Goal: Task Accomplishment & Management: Complete application form

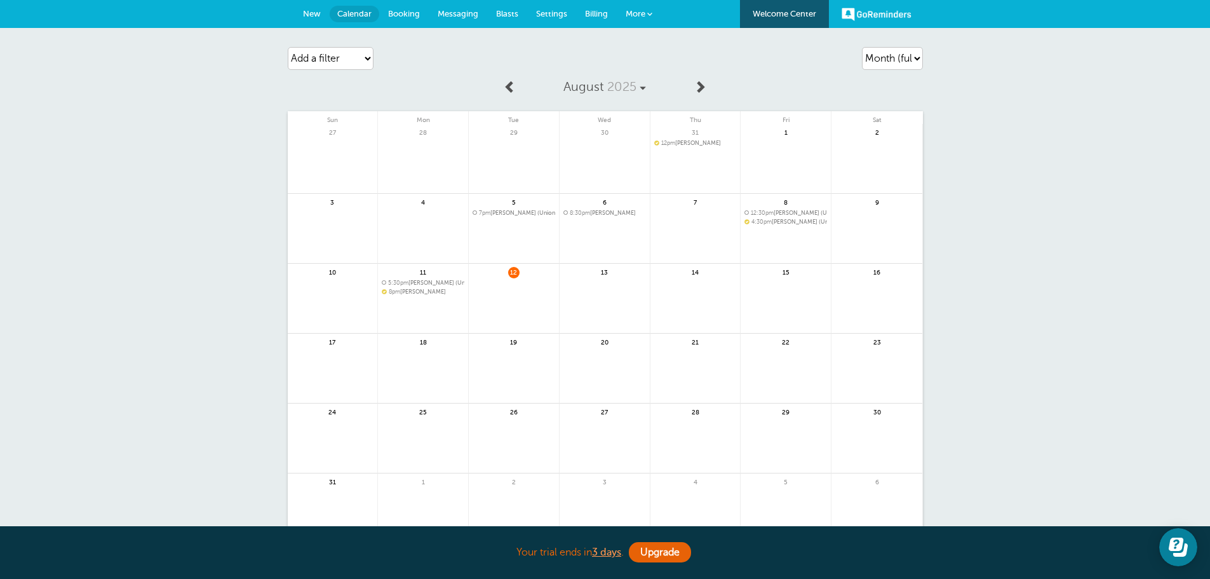
click at [427, 290] on span "8pm Kim Bowling" at bounding box center [423, 291] width 83 height 7
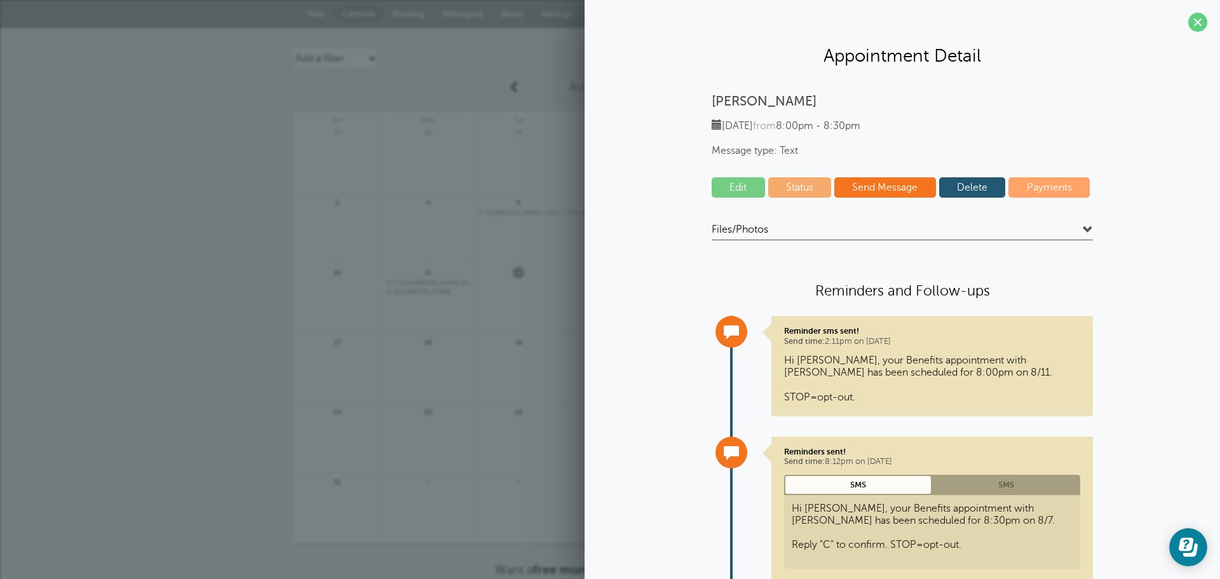
click at [739, 188] on link "Edit" at bounding box center [738, 187] width 53 height 20
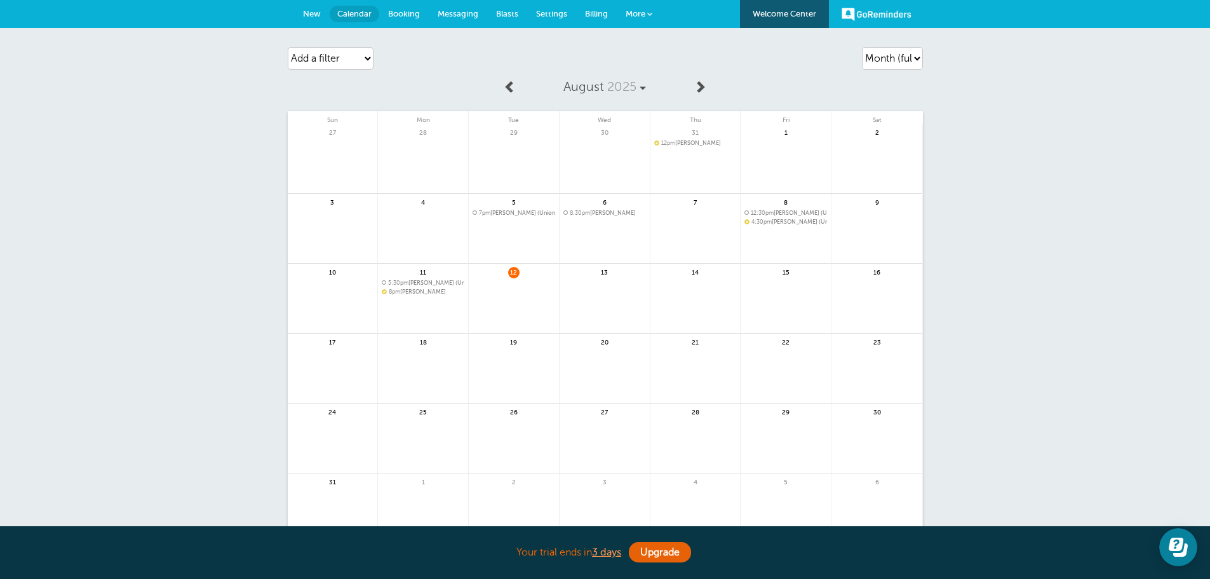
click at [301, 17] on link "New" at bounding box center [312, 14] width 36 height 28
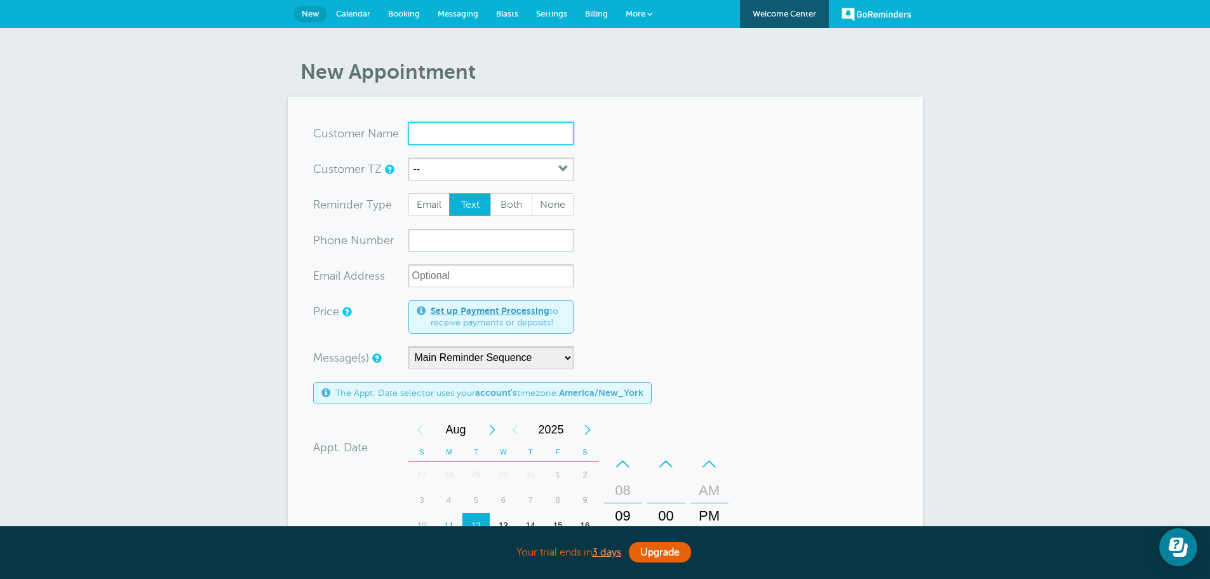
click at [438, 135] on input "x-no-autofill" at bounding box center [491, 133] width 165 height 23
click at [442, 168] on span "(502) 639-1306" at bounding box center [491, 172] width 152 height 11
type input "KimBowling5026391306"
type input "Kim Bowling"
type input "(502) 639-1306"
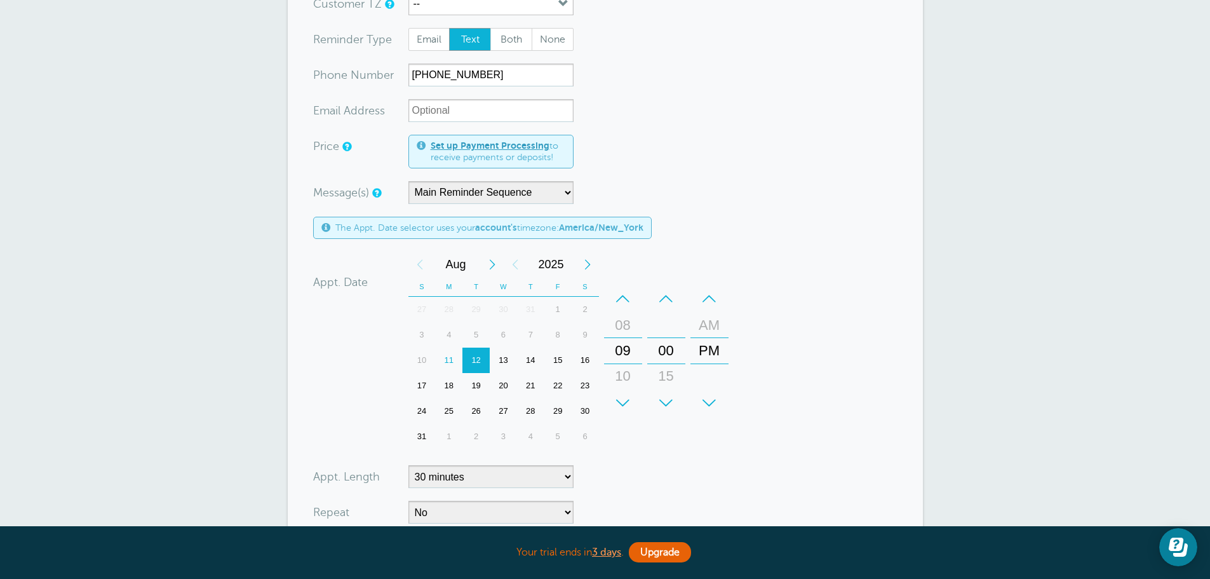
scroll to position [212, 0]
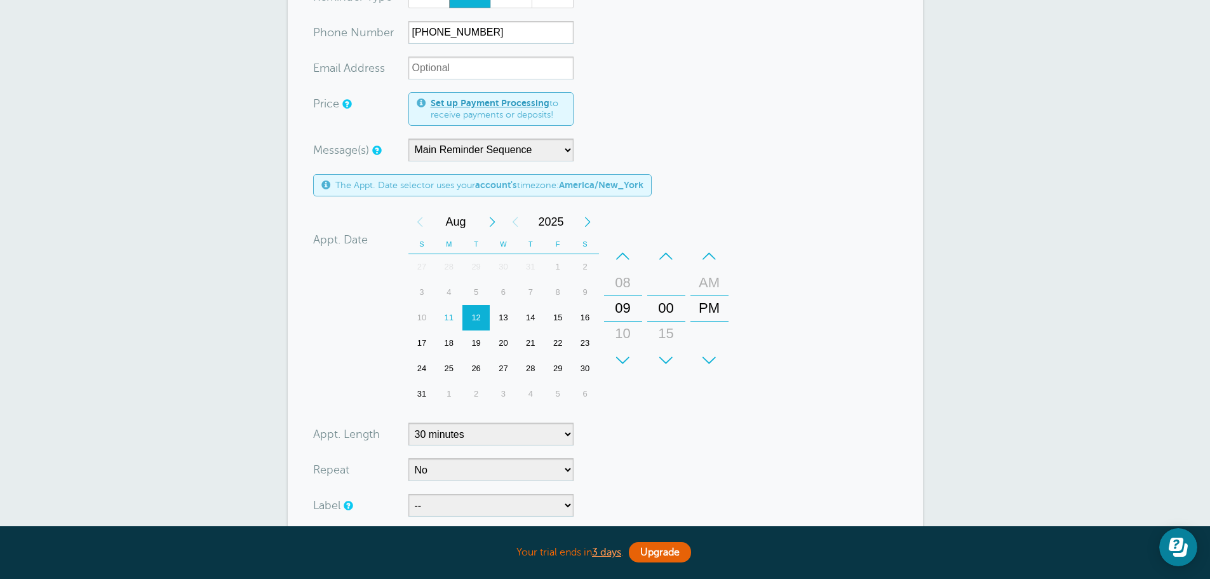
click at [619, 252] on div "–" at bounding box center [623, 255] width 38 height 25
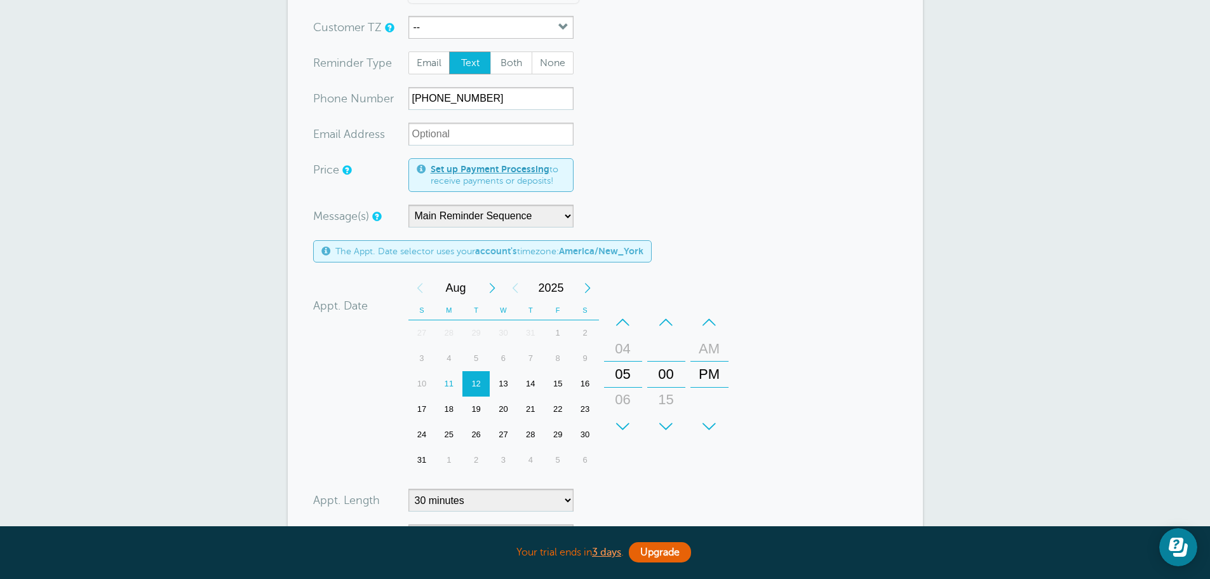
scroll to position [106, 0]
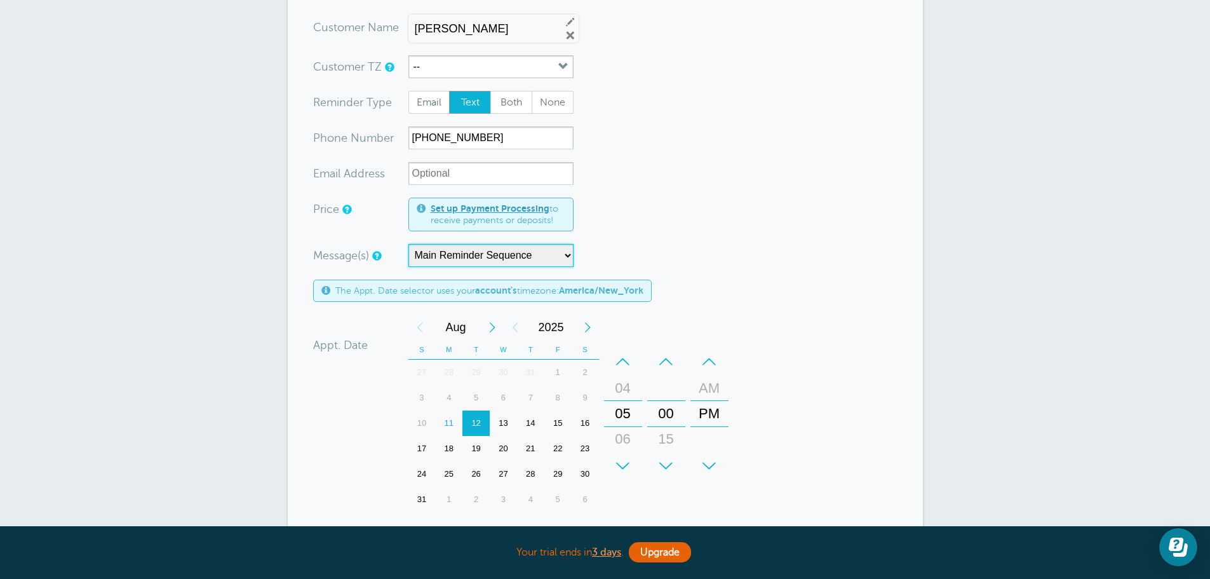
click at [486, 257] on select "Main Reminder Sequence No initial text" at bounding box center [491, 255] width 165 height 23
click at [409, 244] on select "Main Reminder Sequence No initial text" at bounding box center [491, 255] width 165 height 23
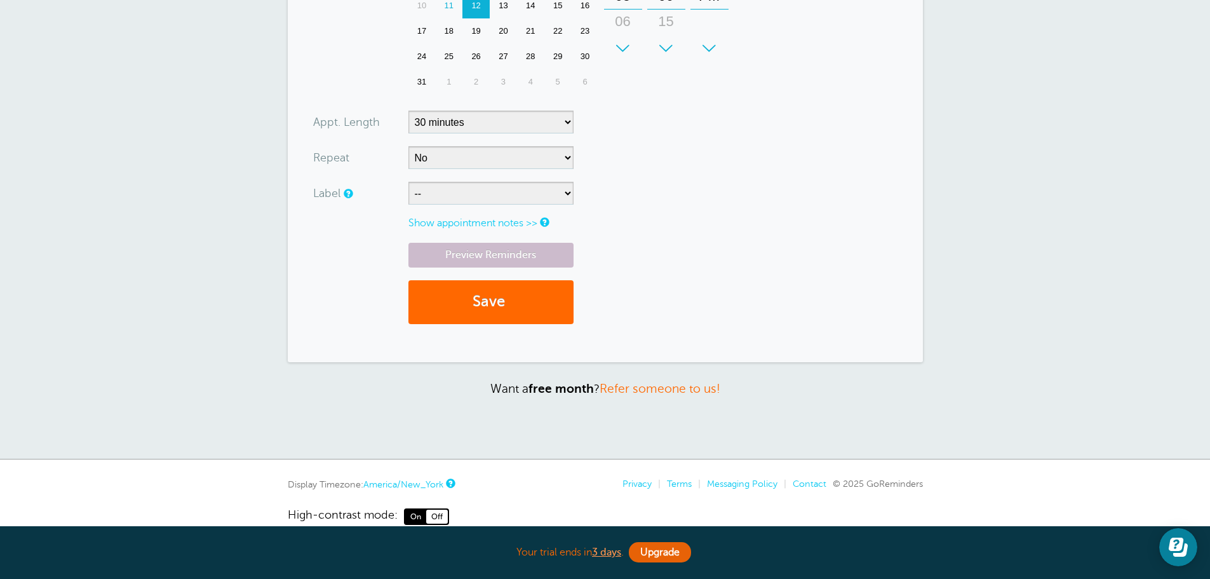
scroll to position [529, 0]
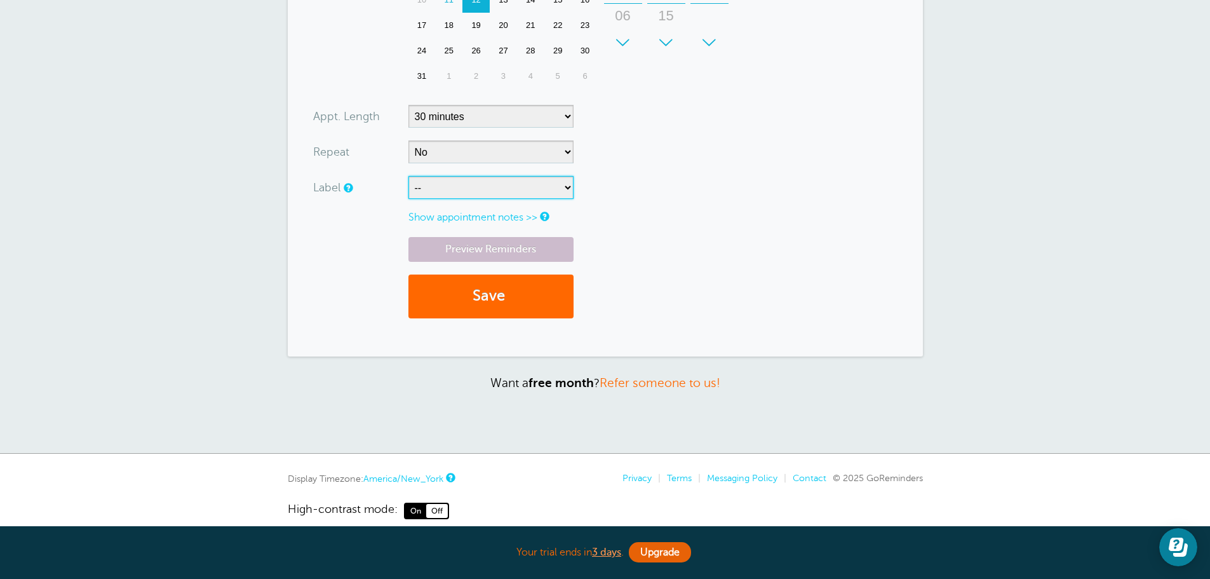
click at [514, 191] on select "-- Plus Union" at bounding box center [491, 187] width 165 height 23
select select "6721"
click at [409, 176] on select "-- Plus Union" at bounding box center [491, 187] width 165 height 23
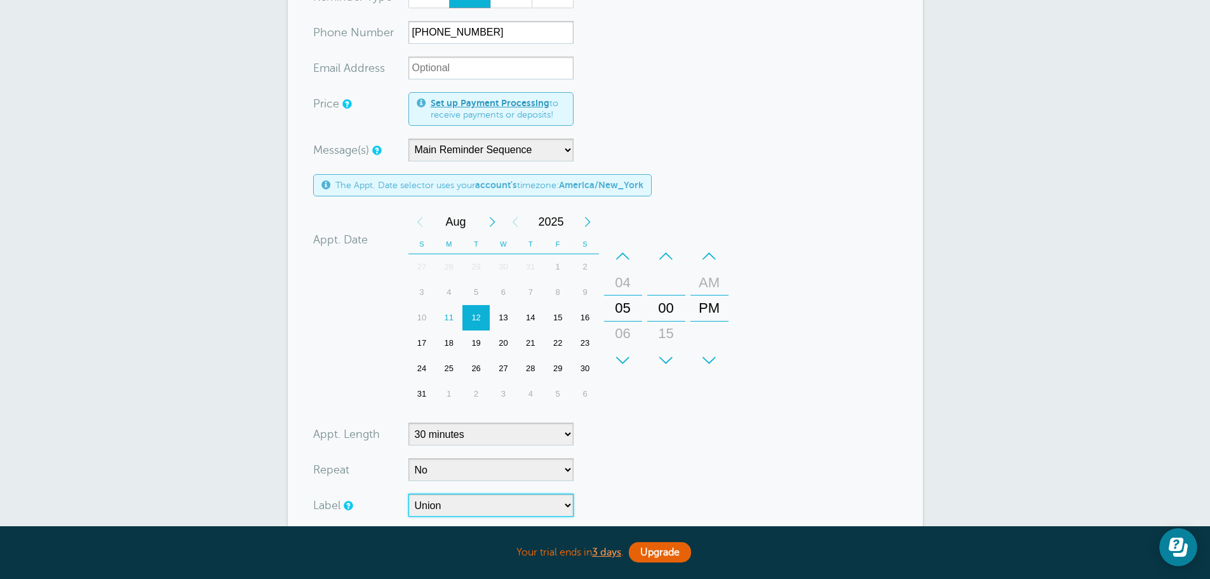
scroll to position [106, 0]
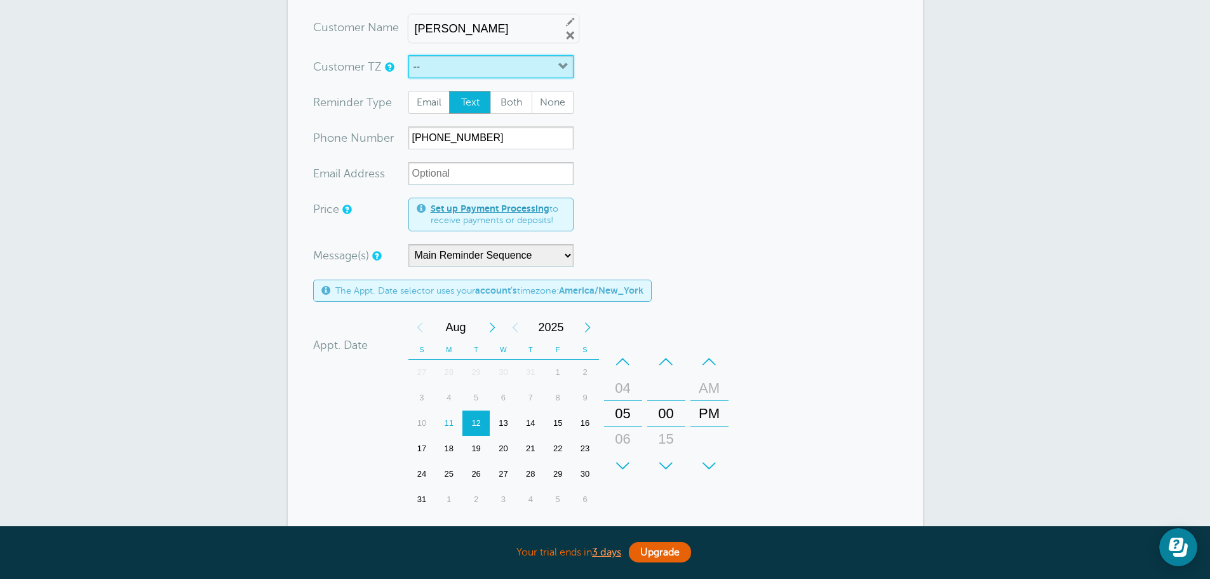
click at [524, 72] on button "--" at bounding box center [491, 66] width 165 height 23
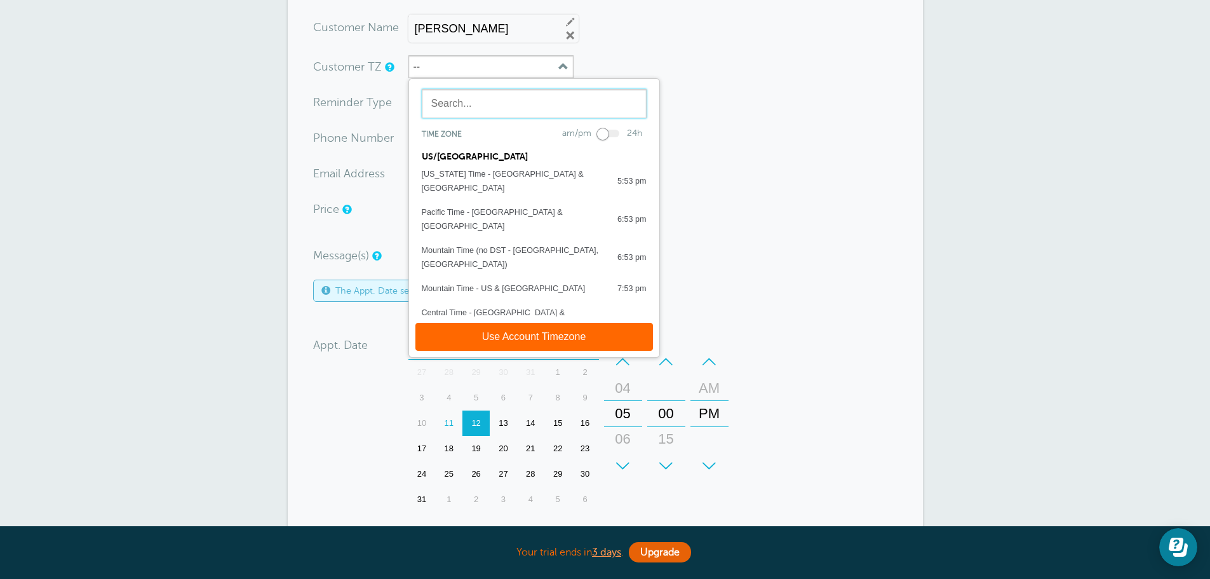
click at [517, 100] on input "text" at bounding box center [534, 103] width 225 height 29
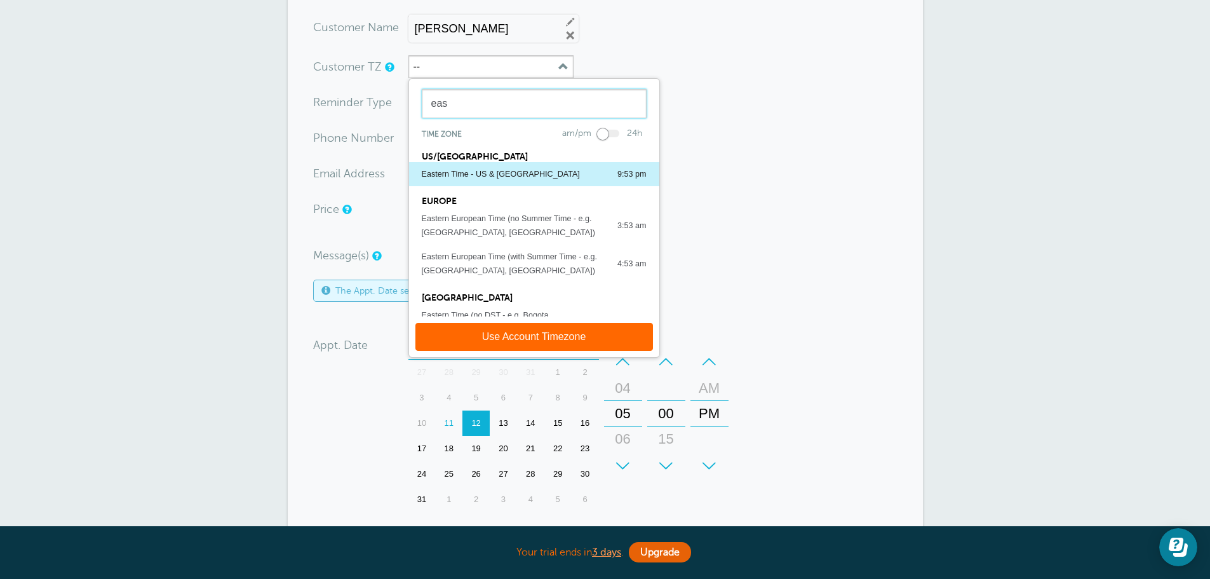
type input "eas"
click at [538, 175] on div "Eastern Time - US & Canada 9:53 pm" at bounding box center [534, 174] width 225 height 14
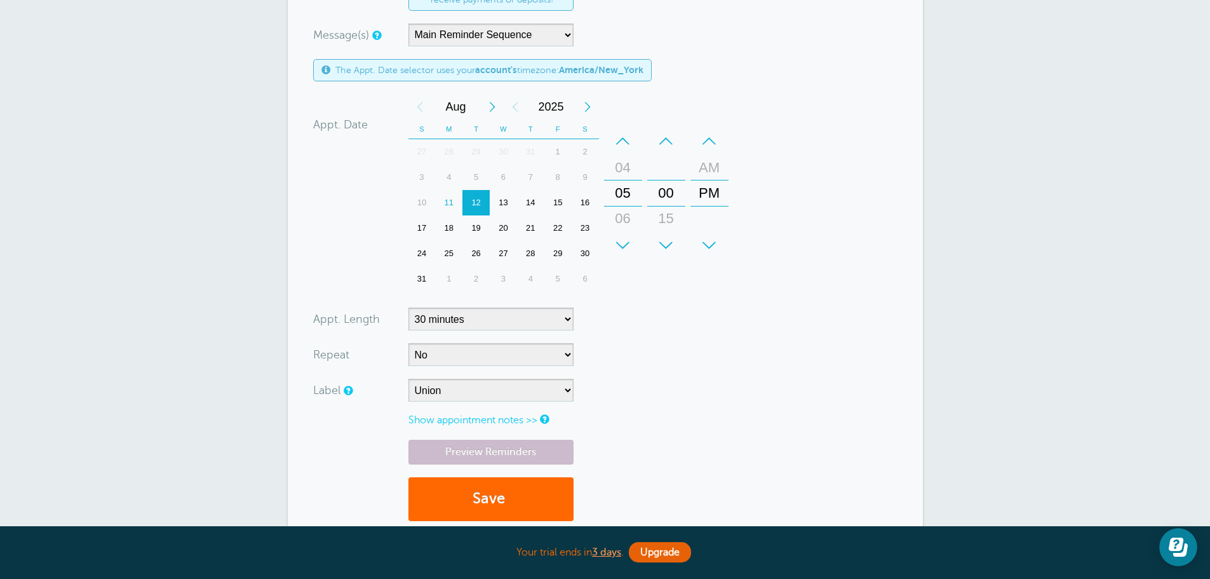
scroll to position [546, 0]
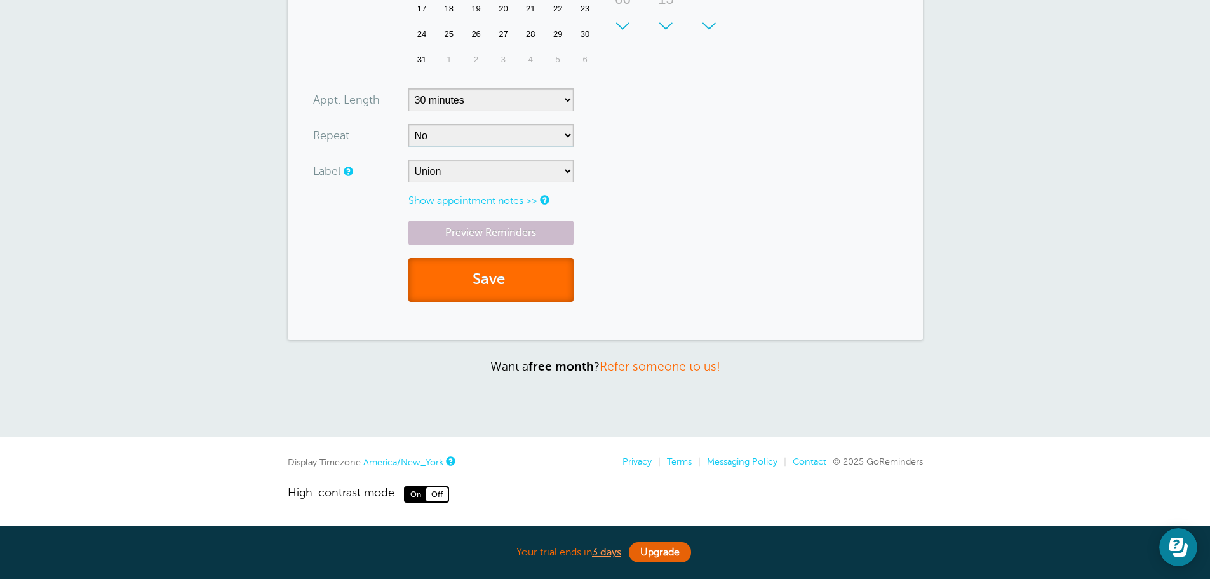
click at [510, 291] on button "Save" at bounding box center [491, 280] width 165 height 44
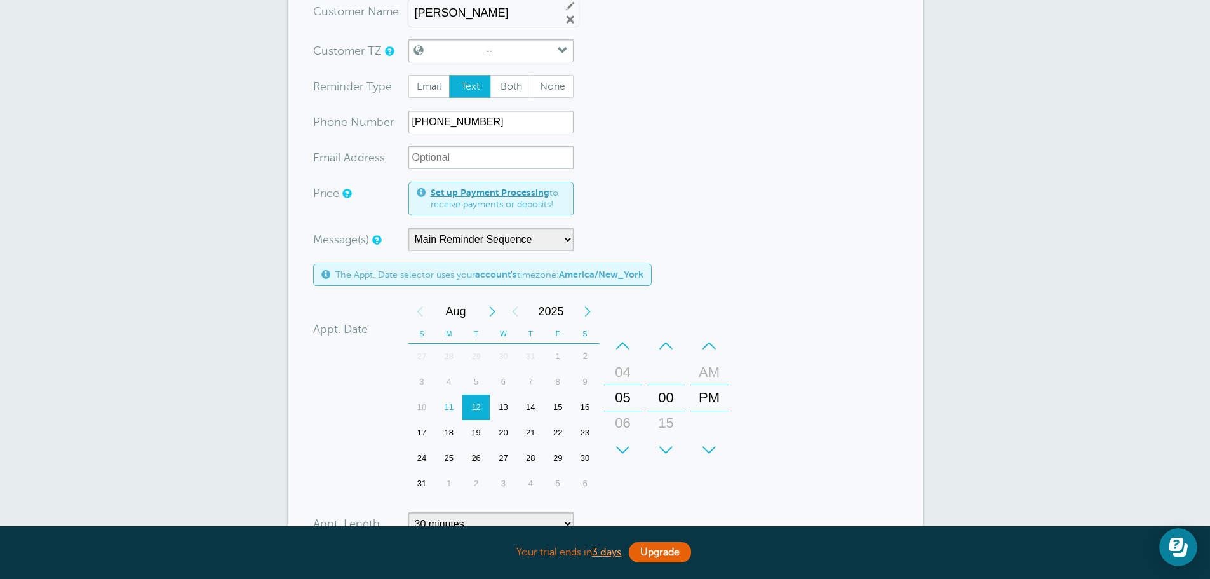
scroll to position [5, 0]
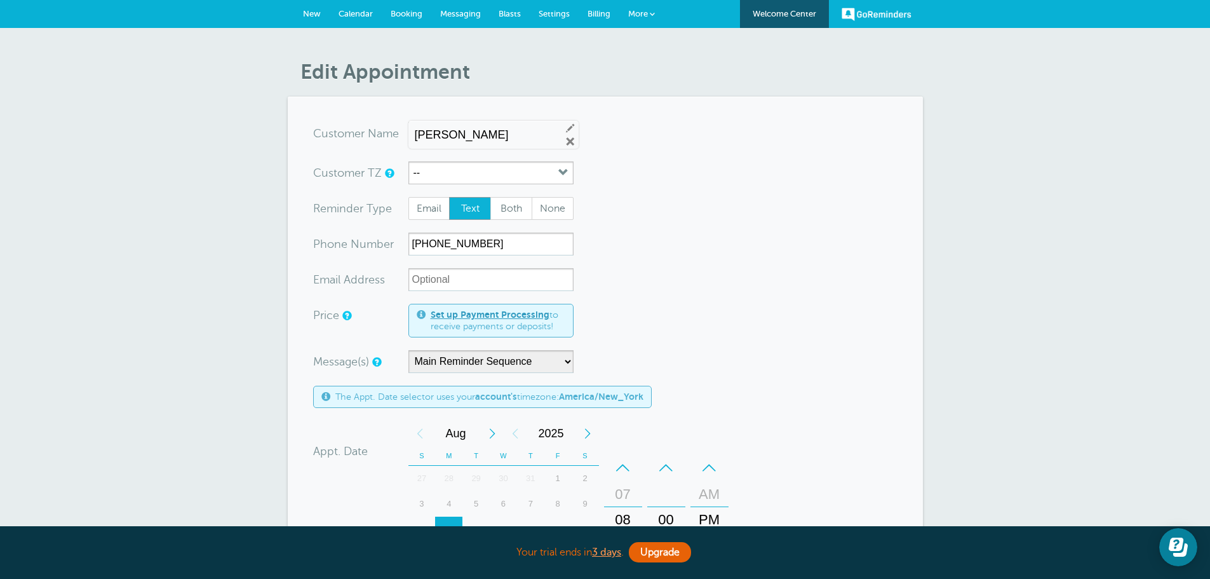
click at [363, 13] on span "Calendar" at bounding box center [356, 14] width 34 height 10
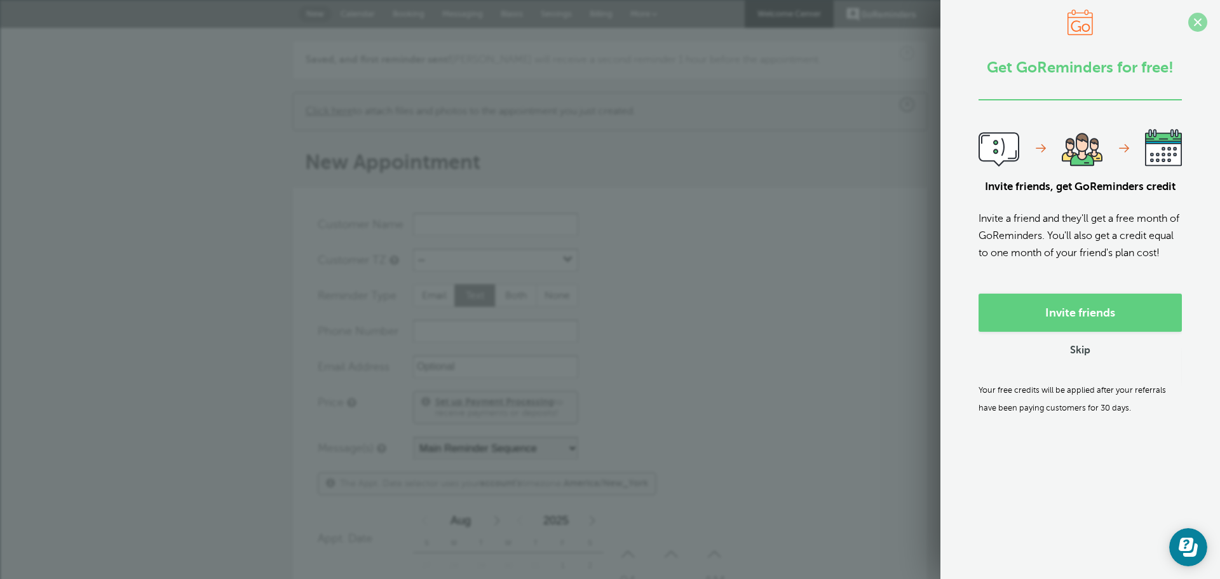
click at [1189, 25] on span at bounding box center [1197, 22] width 19 height 19
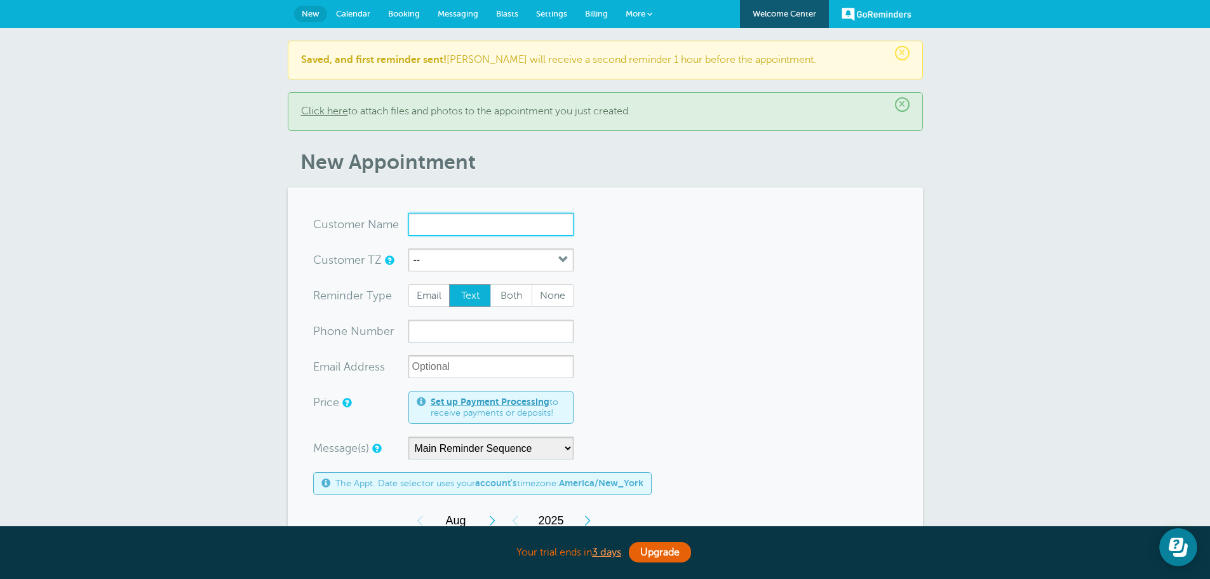
click at [514, 224] on input "x-no-autofill" at bounding box center [491, 224] width 165 height 23
click at [434, 226] on input "x-no-autofill" at bounding box center [491, 224] width 165 height 23
paste input "[PERSON_NAME]"
click at [477, 249] on span "Steven Hannon" at bounding box center [491, 250] width 152 height 16
type input "StevenHannon4109775938"
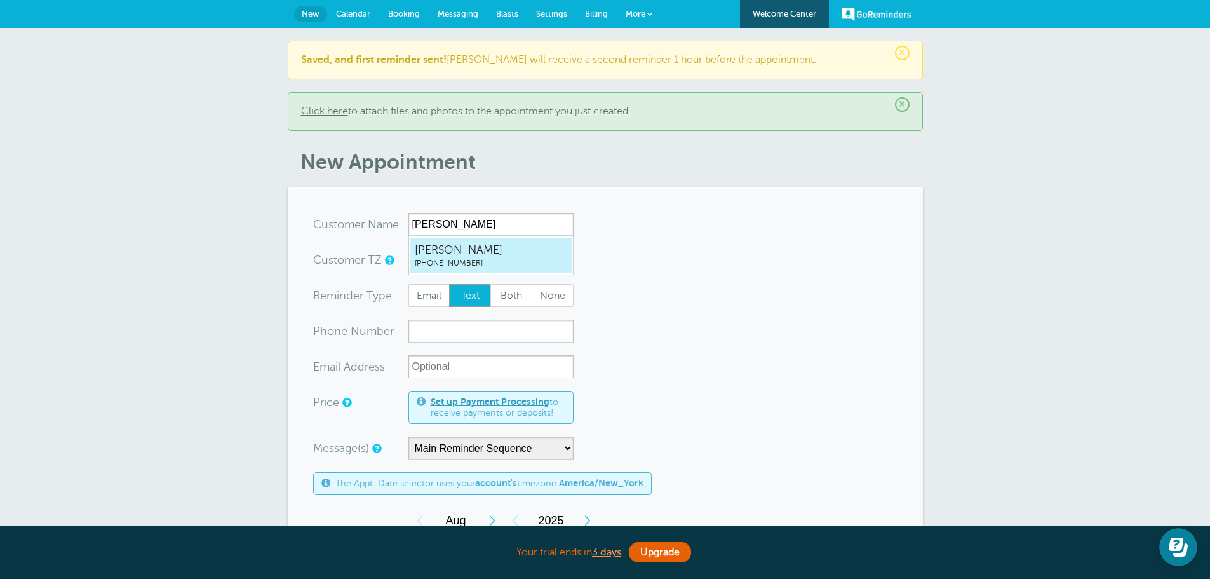
type input "Steven Hannon"
type input "(410) 977-5938"
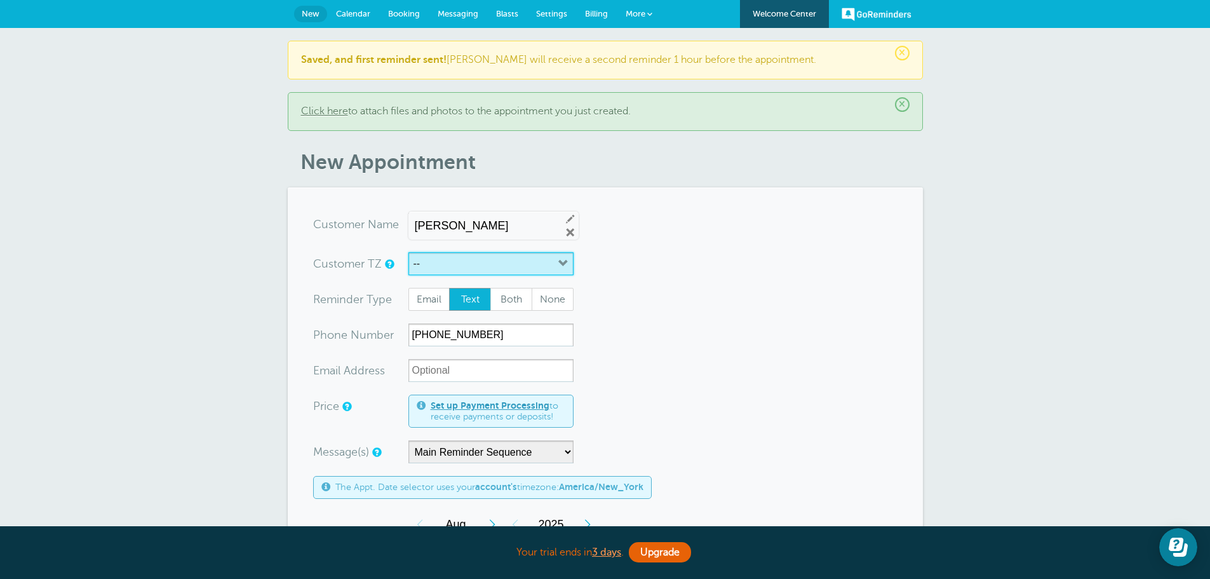
click at [559, 264] on icon "button" at bounding box center [564, 264] width 10 height 10
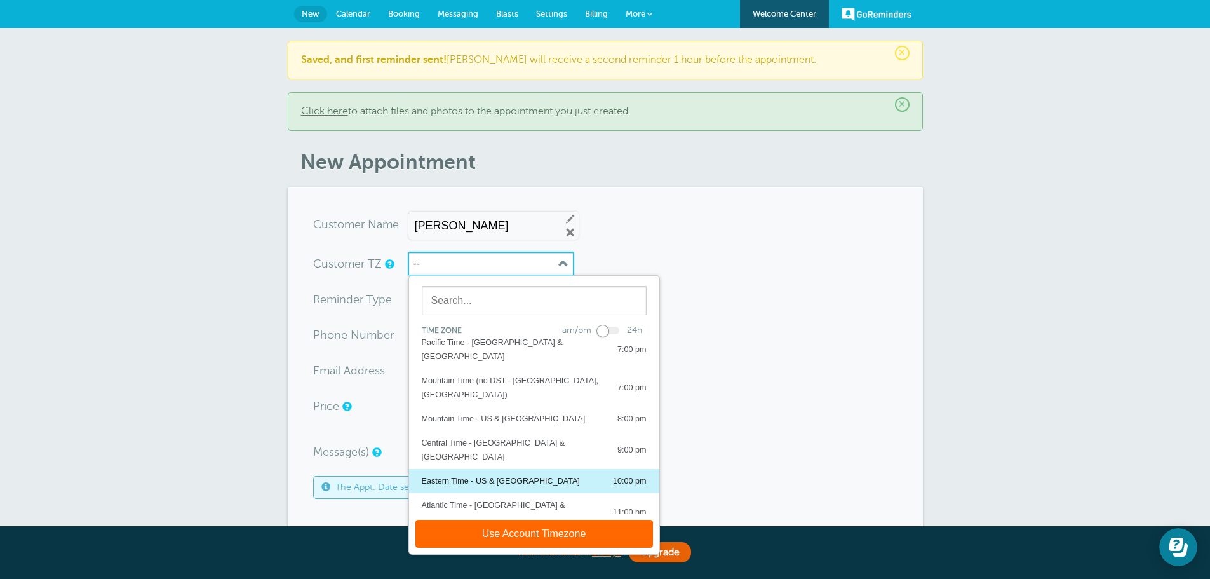
scroll to position [106, 0]
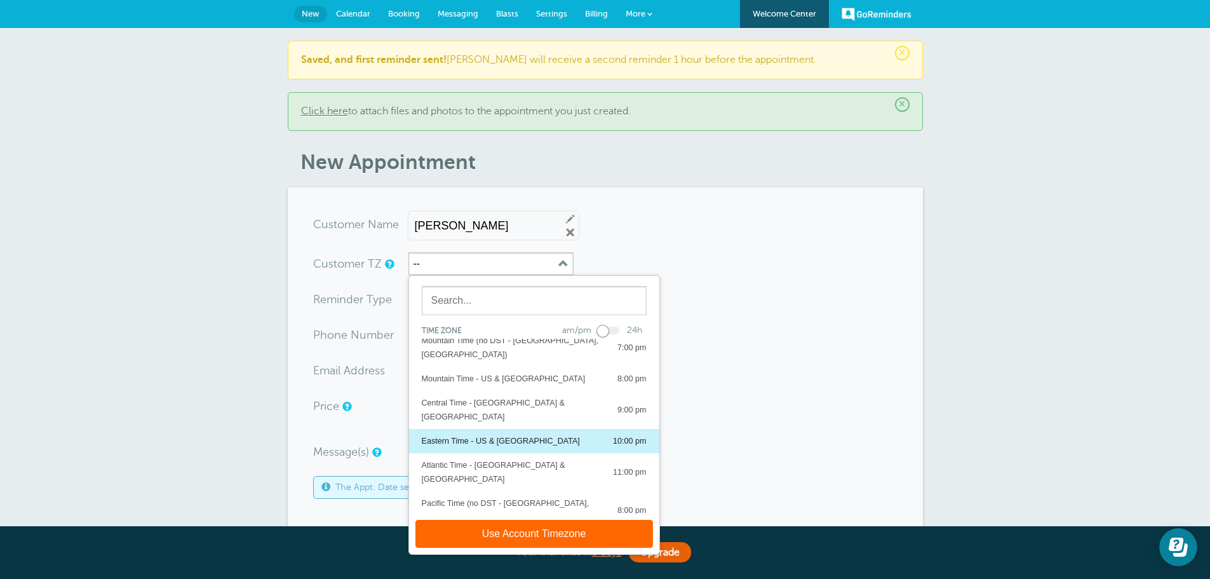
click at [498, 434] on div "Eastern Time - US & [GEOGRAPHIC_DATA]" at bounding box center [501, 441] width 158 height 14
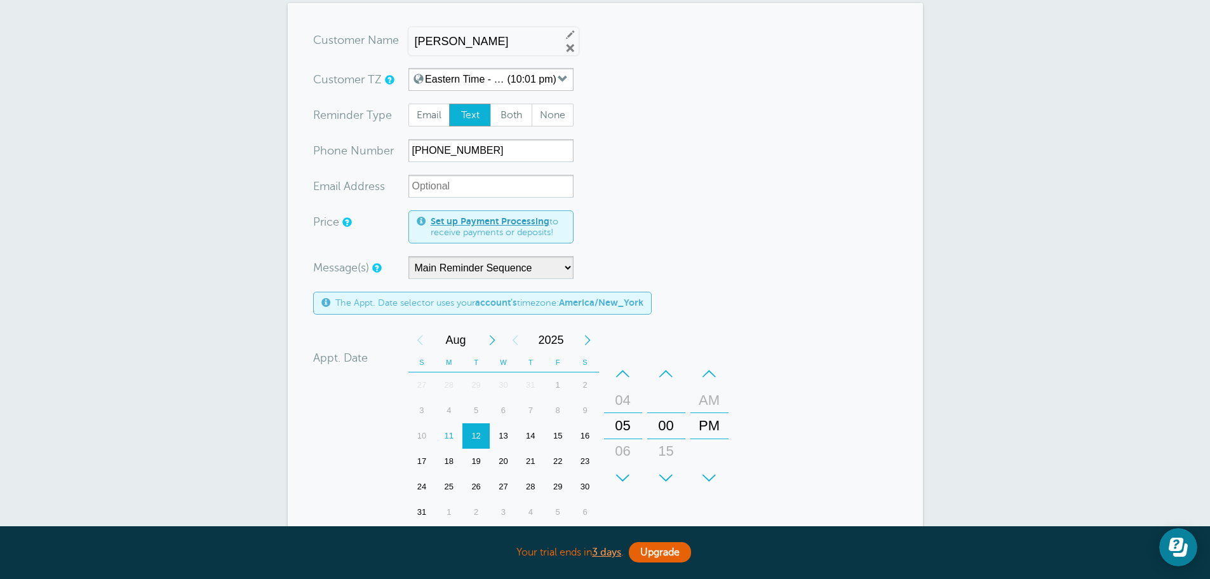
scroll to position [212, 0]
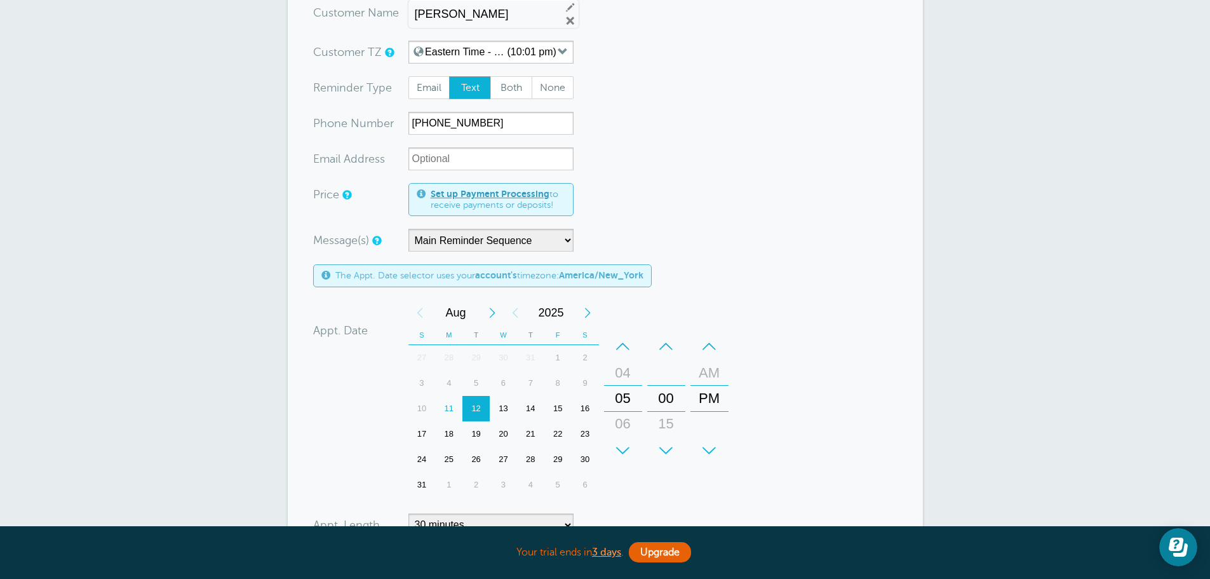
click at [660, 451] on div "+" at bounding box center [666, 450] width 38 height 25
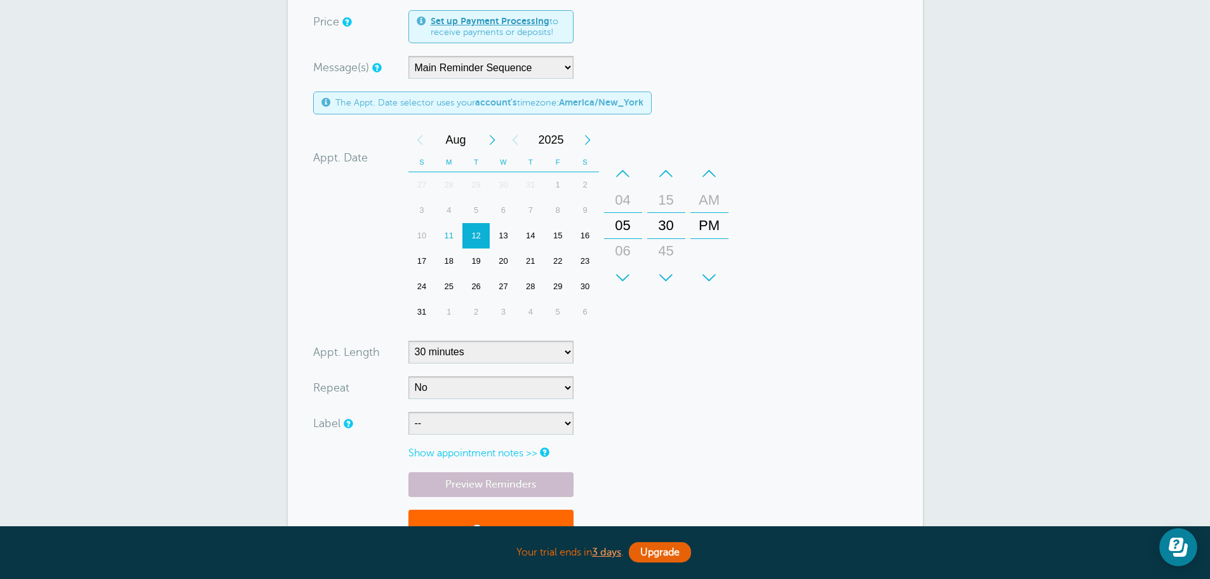
scroll to position [424, 0]
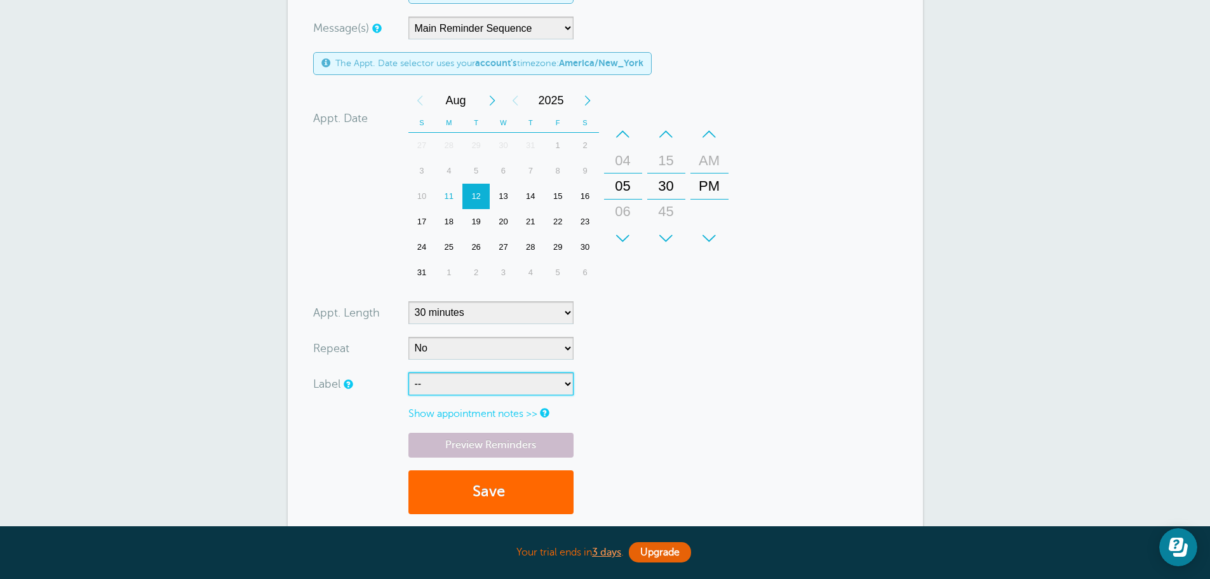
click at [562, 384] on select "-- Plus Union" at bounding box center [491, 383] width 165 height 23
select select "6721"
click at [409, 372] on select "-- Plus Union" at bounding box center [491, 383] width 165 height 23
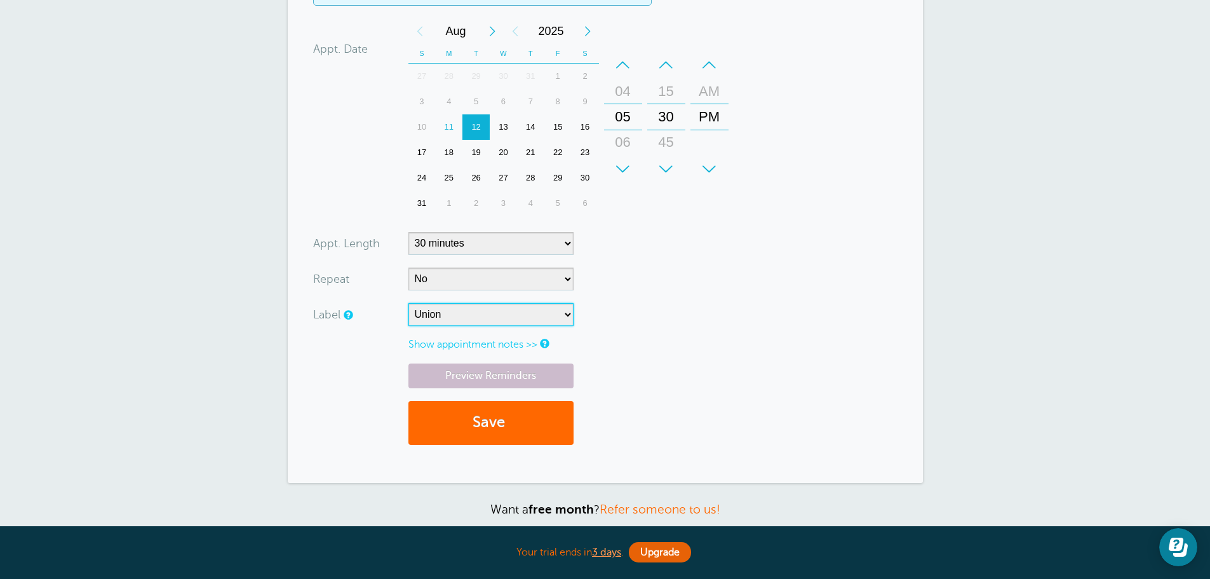
scroll to position [529, 0]
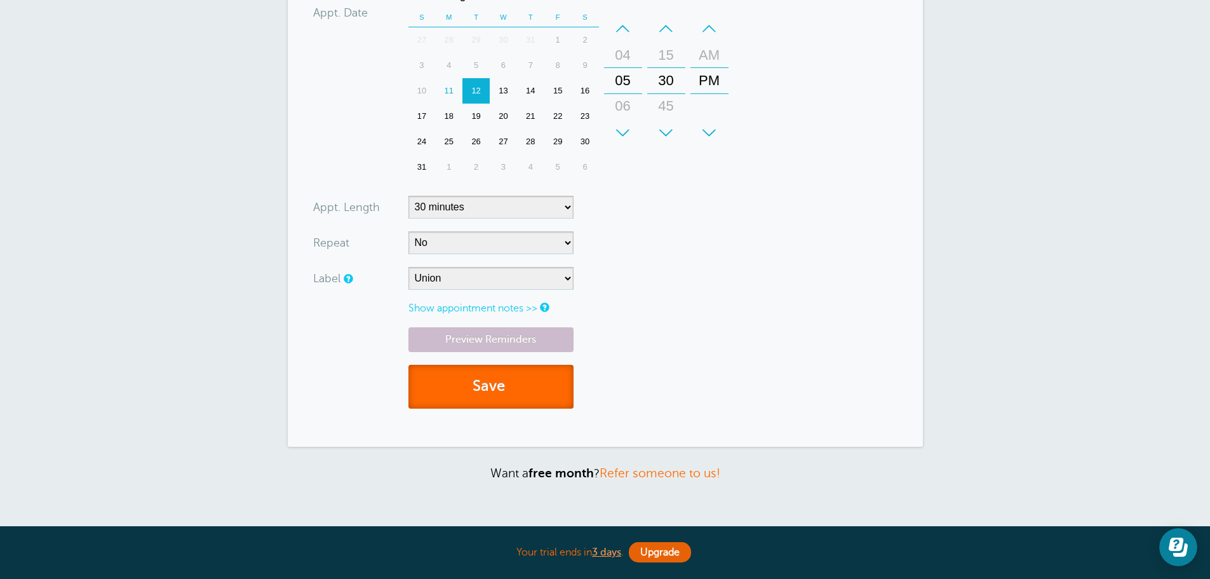
drag, startPoint x: 495, startPoint y: 403, endPoint x: 1418, endPoint y: 384, distance: 922.8
click at [1210, 384] on html "Your trial ends in 3 days . Upgrade Your trial ends in 3 days . Upgrade GoRemin…" at bounding box center [605, 79] width 1210 height 1216
drag, startPoint x: 505, startPoint y: 380, endPoint x: 700, endPoint y: 348, distance: 197.7
click at [700, 348] on div "Preview Reminders Save" at bounding box center [605, 374] width 585 height 94
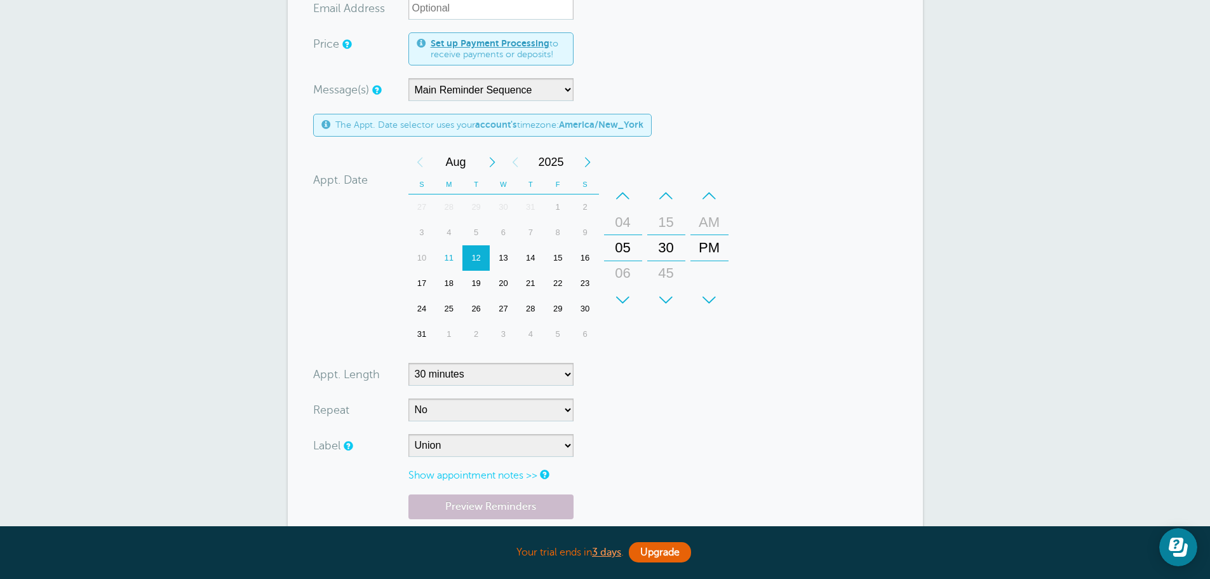
scroll to position [212, 0]
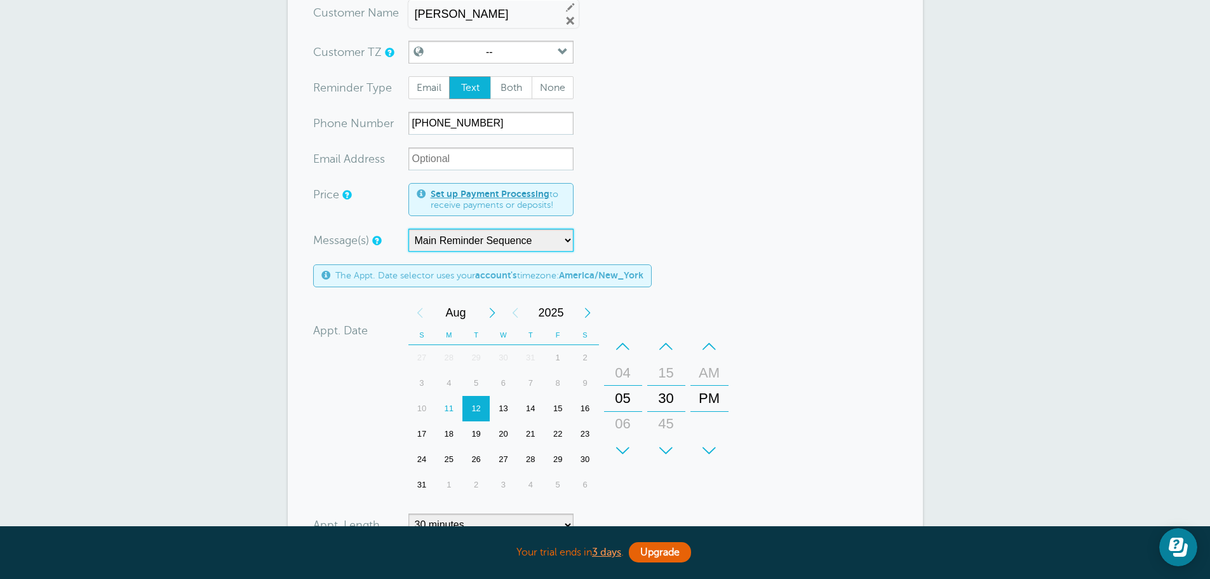
click at [566, 238] on select "Main Reminder Sequence No initial text" at bounding box center [491, 240] width 165 height 23
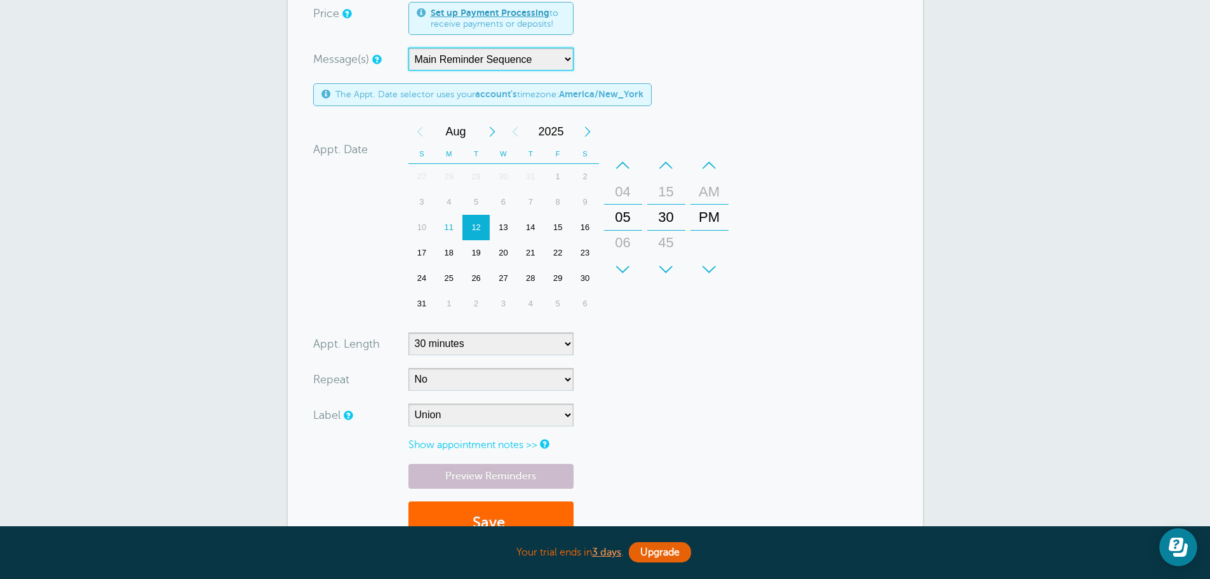
scroll to position [635, 0]
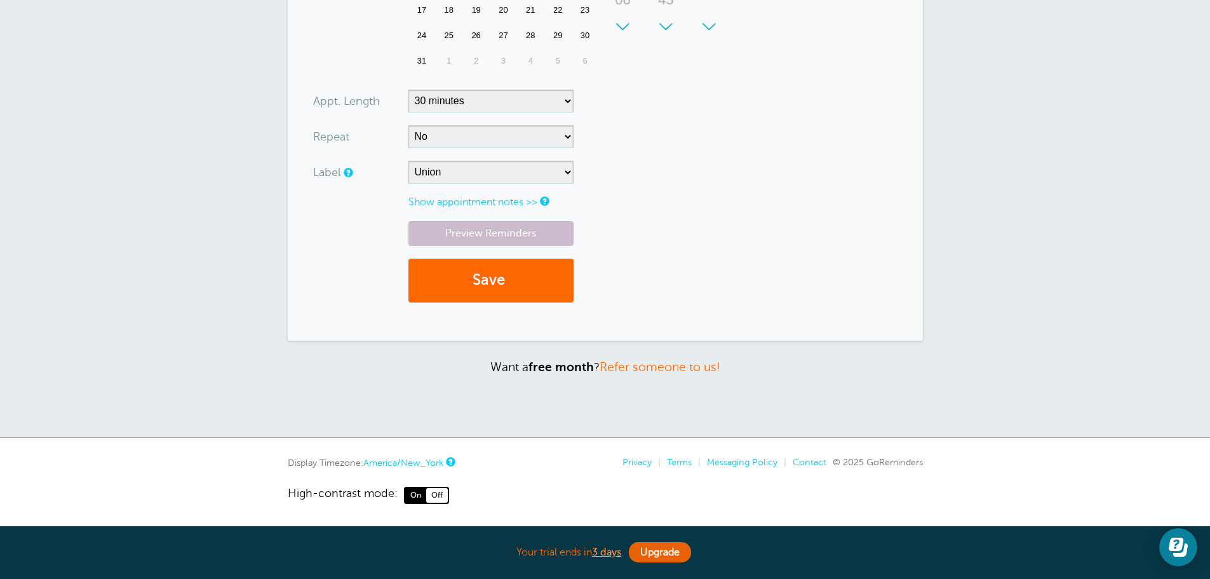
click at [459, 258] on div "Preview Reminders Save" at bounding box center [605, 268] width 585 height 94
click at [463, 278] on button "Save" at bounding box center [491, 281] width 165 height 44
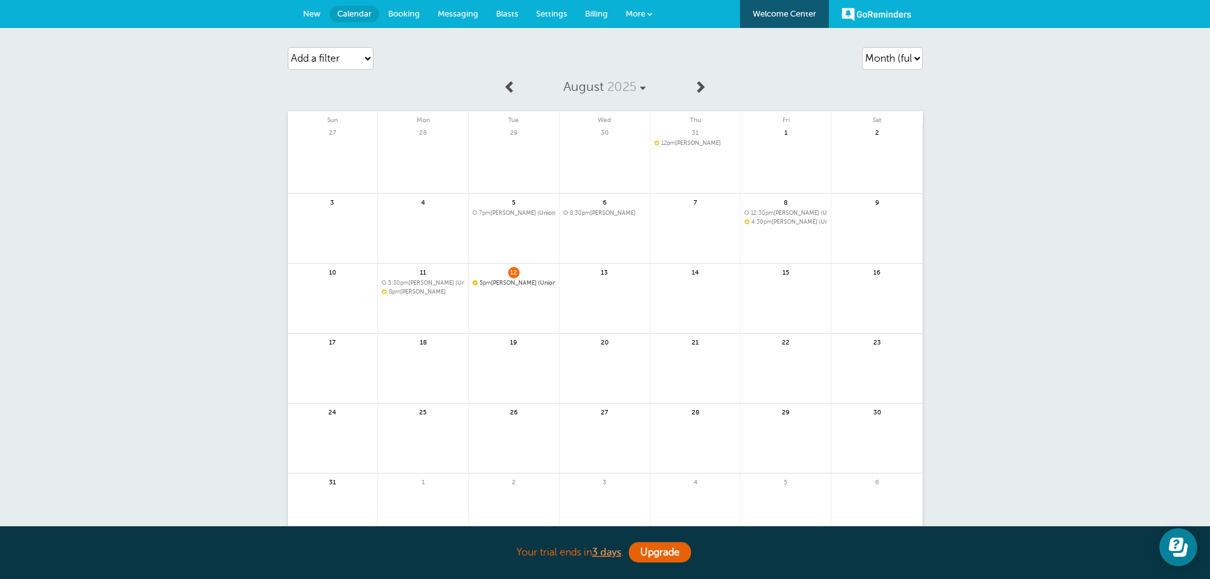
click at [433, 283] on span "5:30pm [PERSON_NAME] (Union)" at bounding box center [423, 283] width 83 height 7
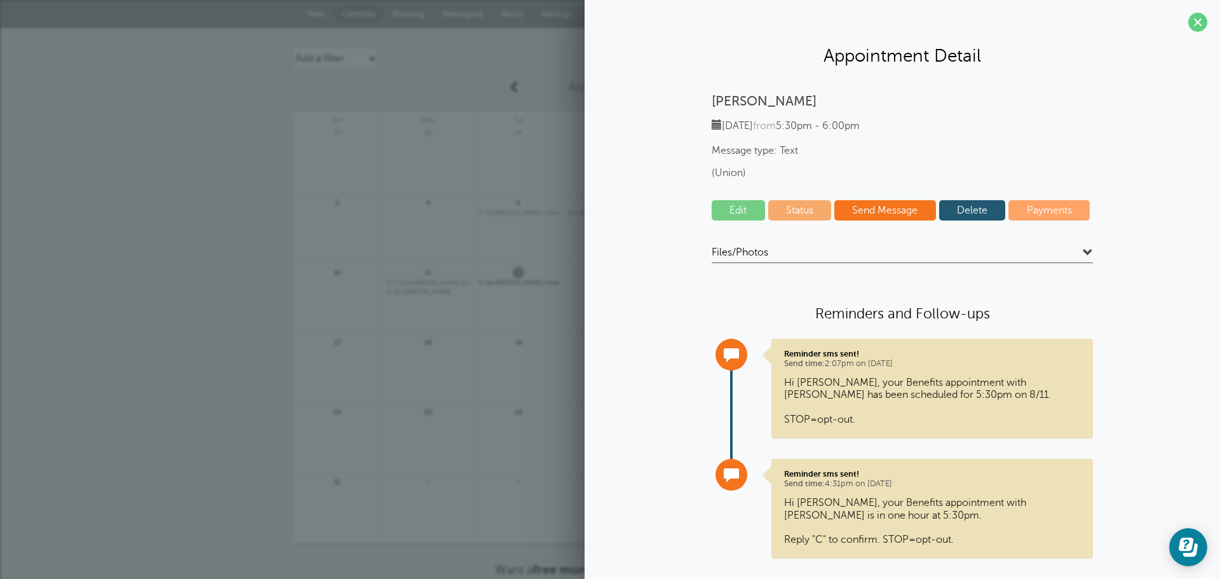
click at [724, 207] on link "Edit" at bounding box center [738, 210] width 53 height 20
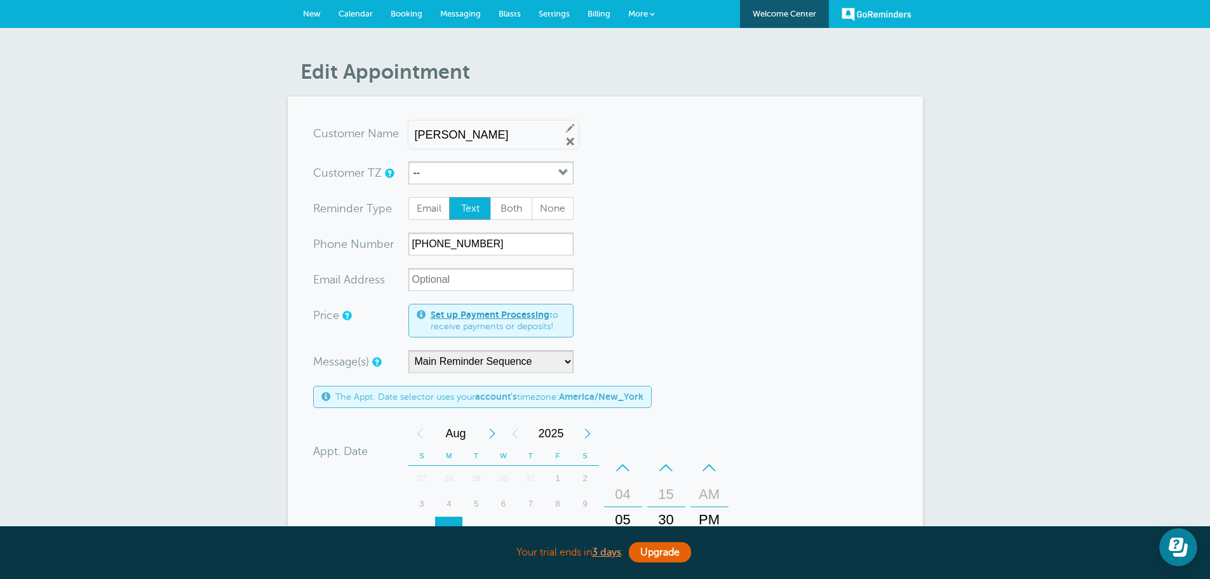
drag, startPoint x: 484, startPoint y: 134, endPoint x: 396, endPoint y: 140, distance: 87.9
click at [396, 140] on div "x-no-autofill Cus tomer N ame [PERSON_NAME] Edit Remove" at bounding box center [446, 135] width 266 height 27
